Goal: Task Accomplishment & Management: Use online tool/utility

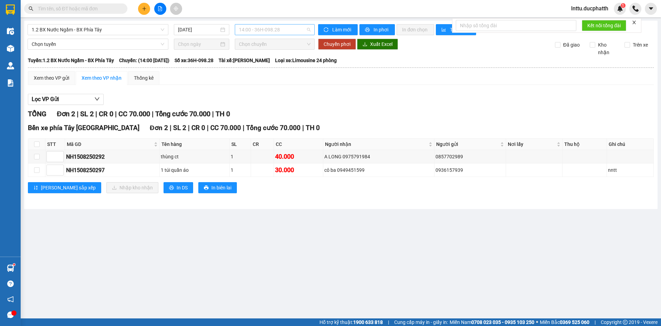
click at [285, 30] on span "14:00 - 36H-098.28" at bounding box center [275, 29] width 72 height 10
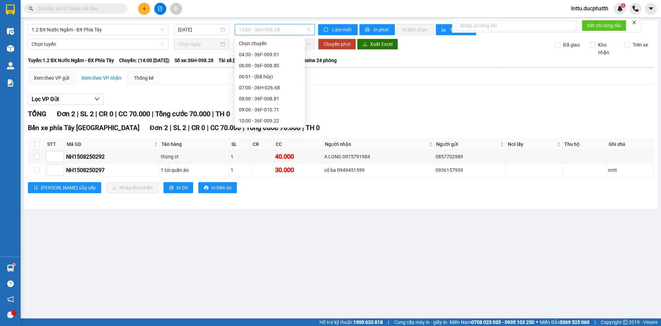
click at [268, 238] on div "15:00 - 36F-009.01" at bounding box center [270, 242] width 62 height 8
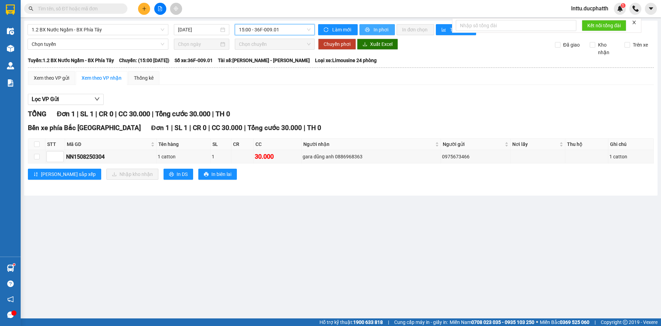
click at [379, 31] on span "In phơi" at bounding box center [382, 30] width 16 height 8
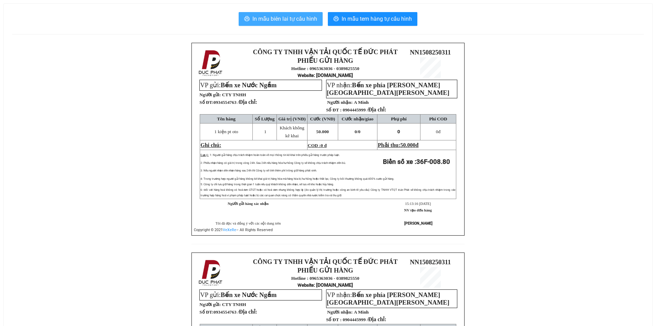
click at [292, 23] on span "In mẫu biên lai tự cấu hình" at bounding box center [284, 18] width 65 height 9
click at [279, 19] on span "In mẫu biên lai tự cấu hình" at bounding box center [284, 18] width 65 height 9
